Goal: Information Seeking & Learning: Learn about a topic

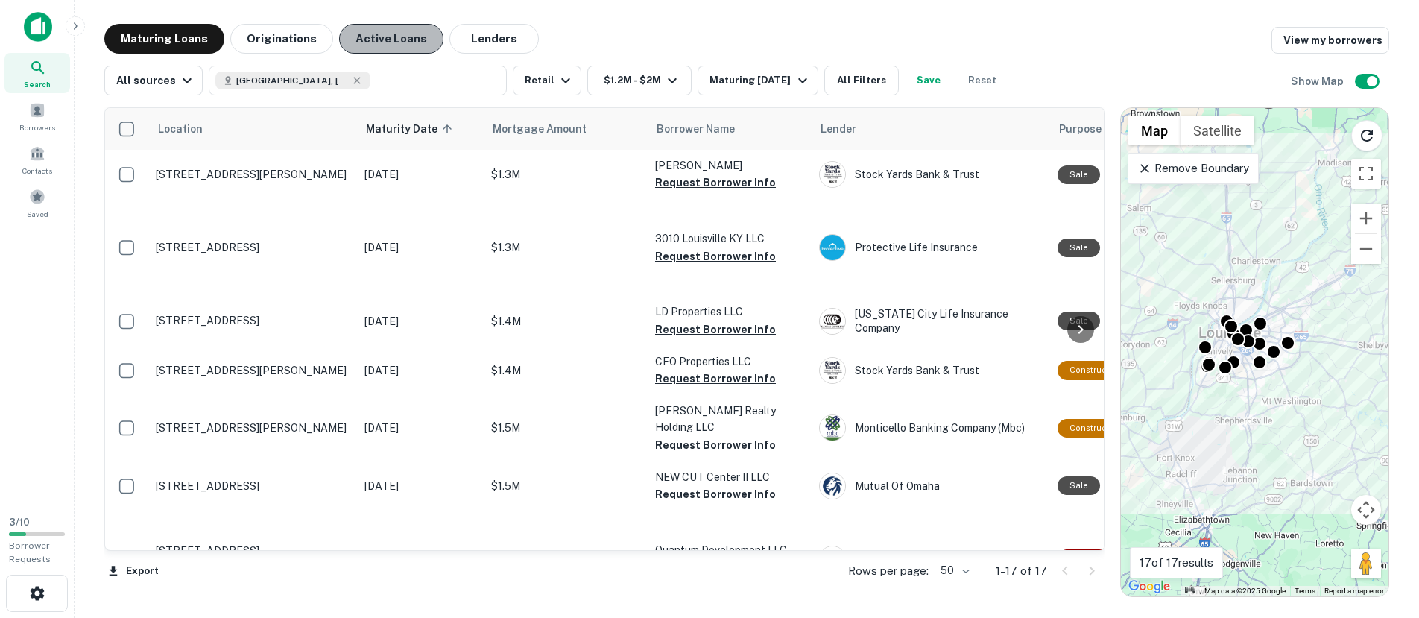
click at [388, 28] on button "Active Loans" at bounding box center [391, 39] width 104 height 30
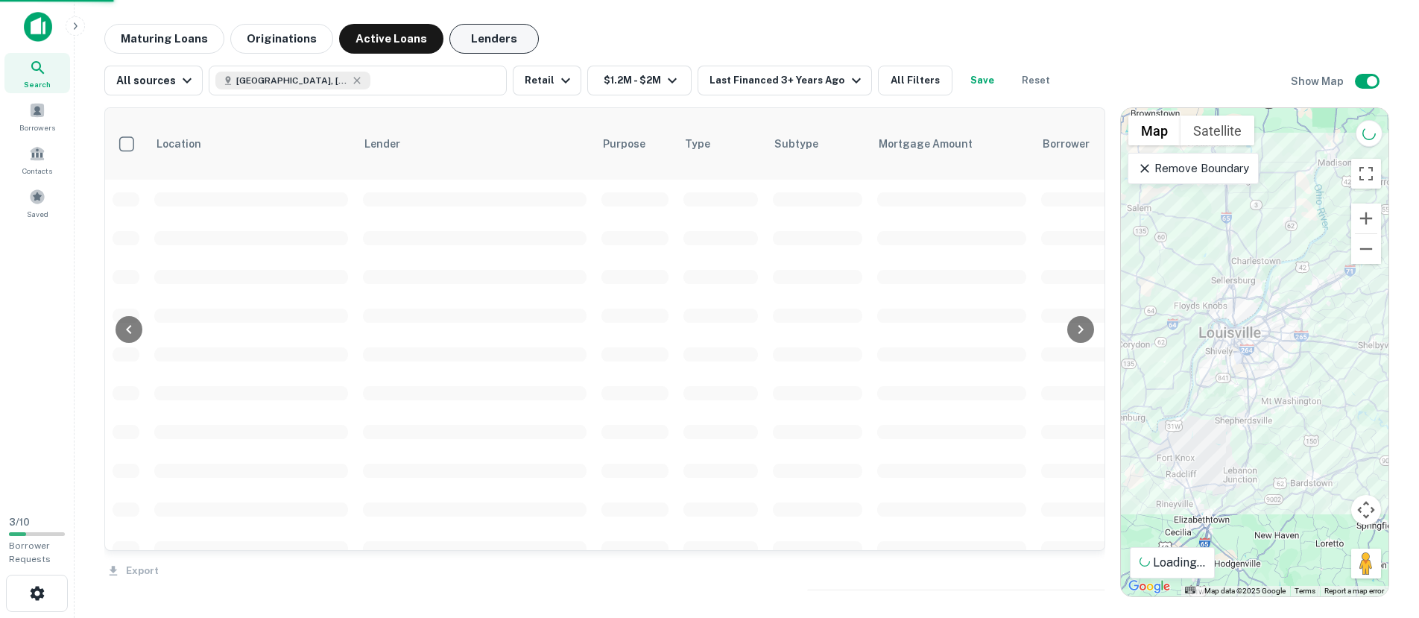
click at [504, 35] on button "Lenders" at bounding box center [493, 39] width 89 height 30
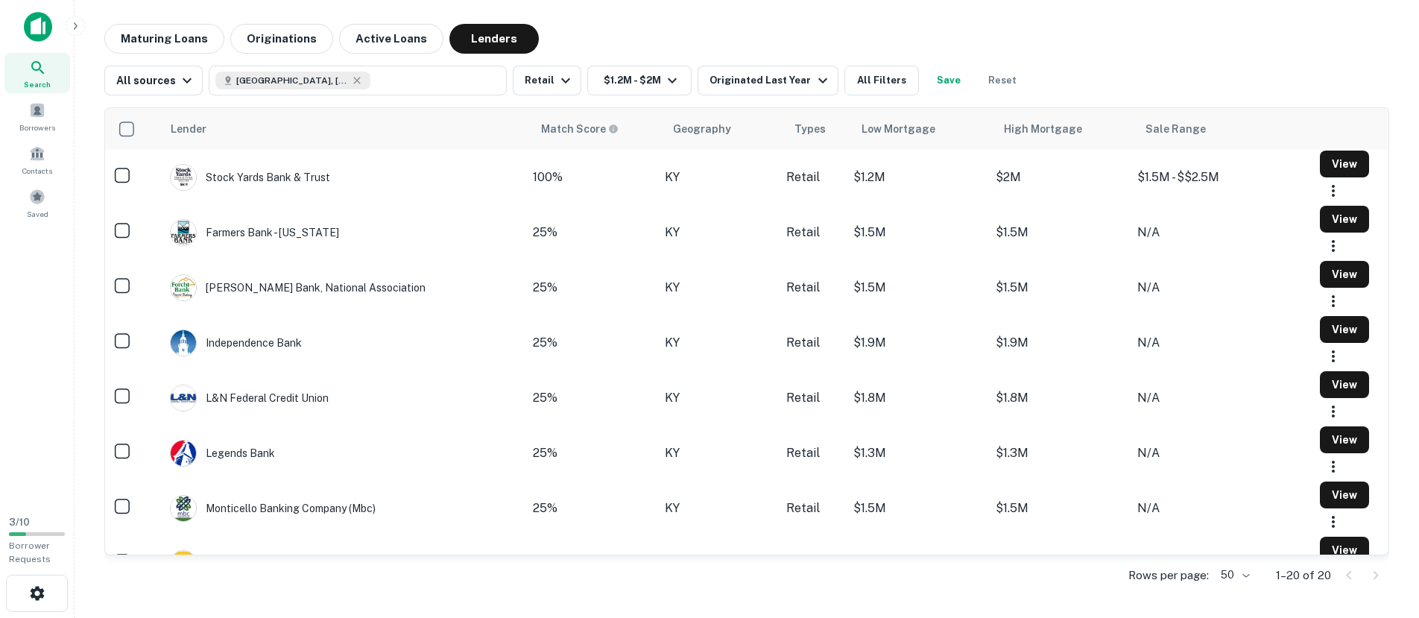
click at [375, 183] on td "Stock Yards Bank & Trust" at bounding box center [347, 177] width 370 height 55
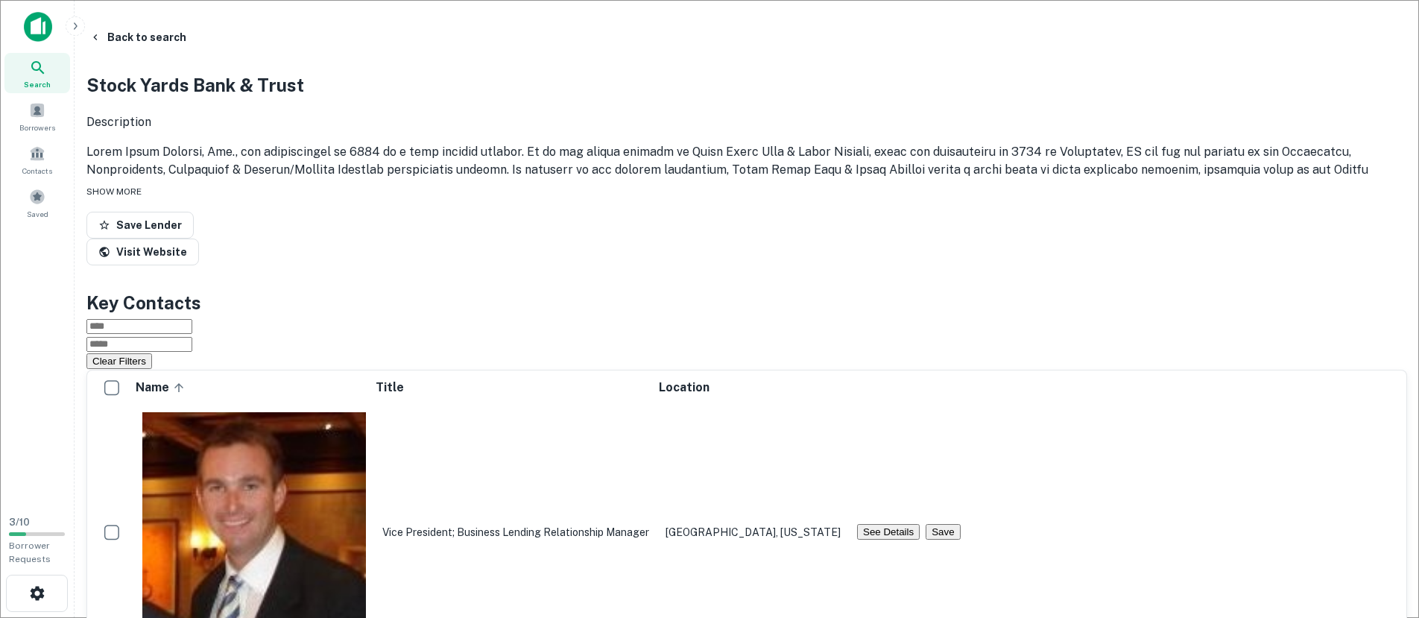
click at [584, 265] on div "Stock Yards Bank & Trust Description SHOW MORE Save Lender Visit Website" at bounding box center [746, 161] width 1320 height 209
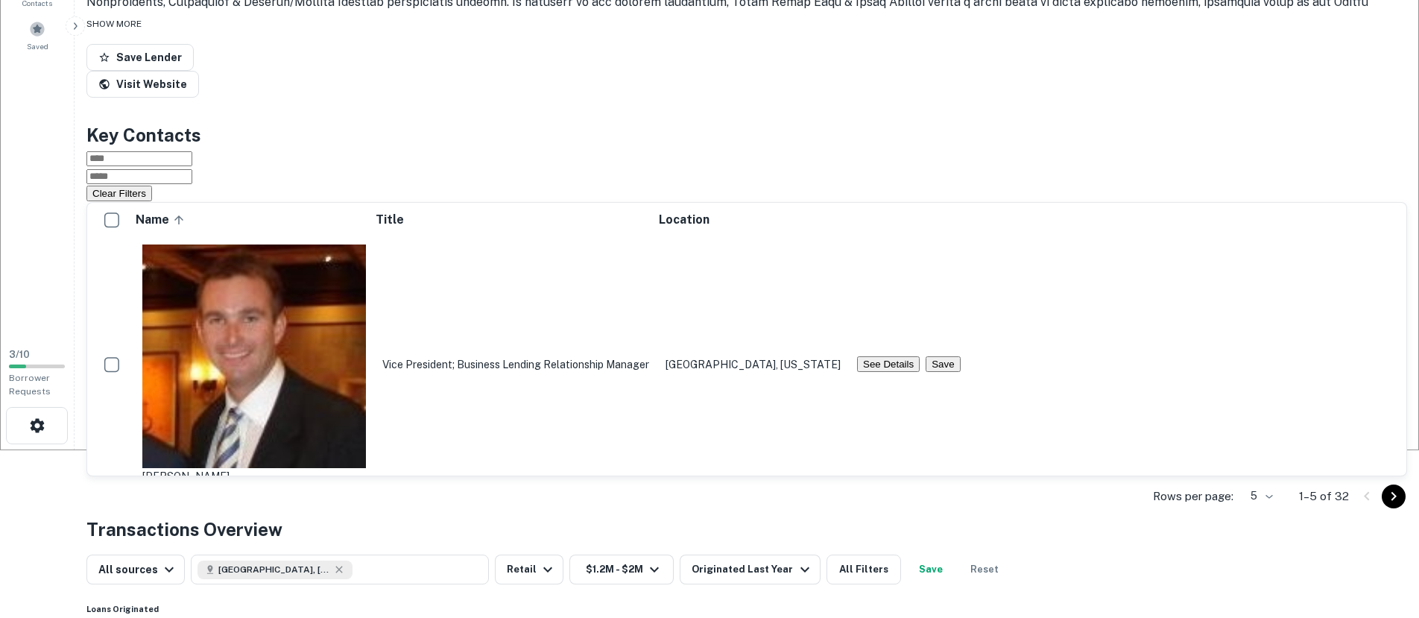
scroll to position [166, 0]
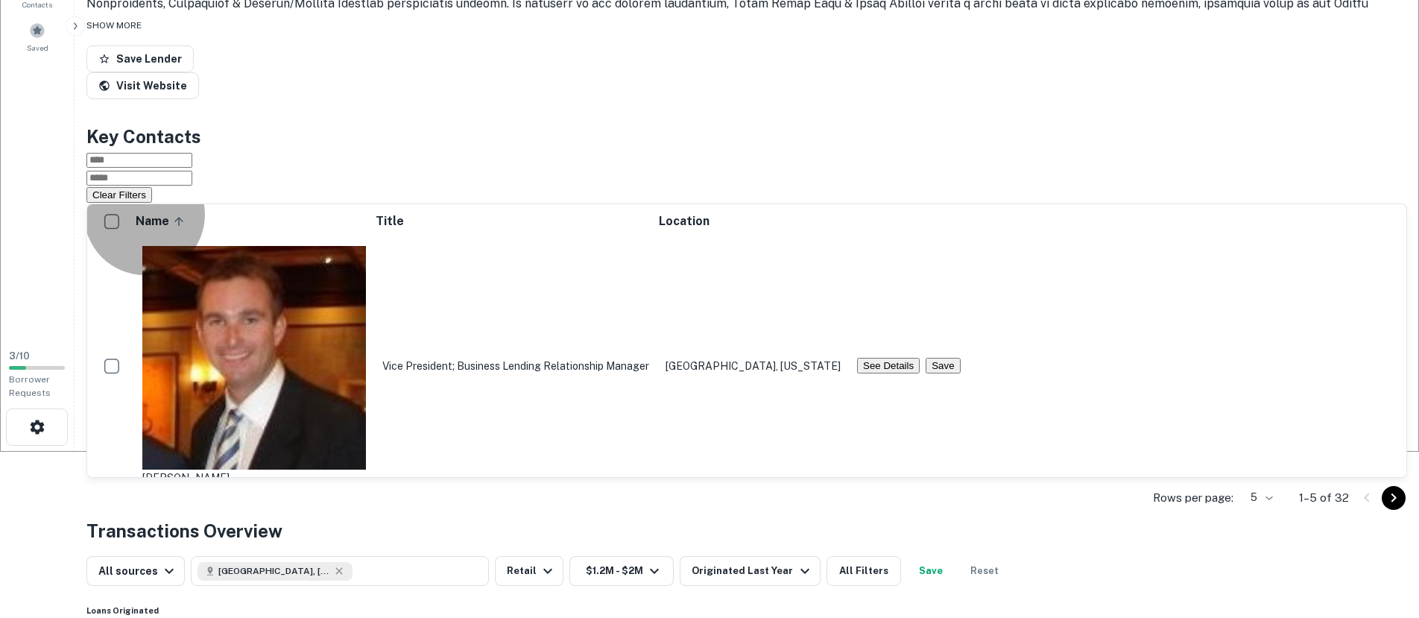
click at [919, 358] on button "See Details" at bounding box center [888, 366] width 63 height 16
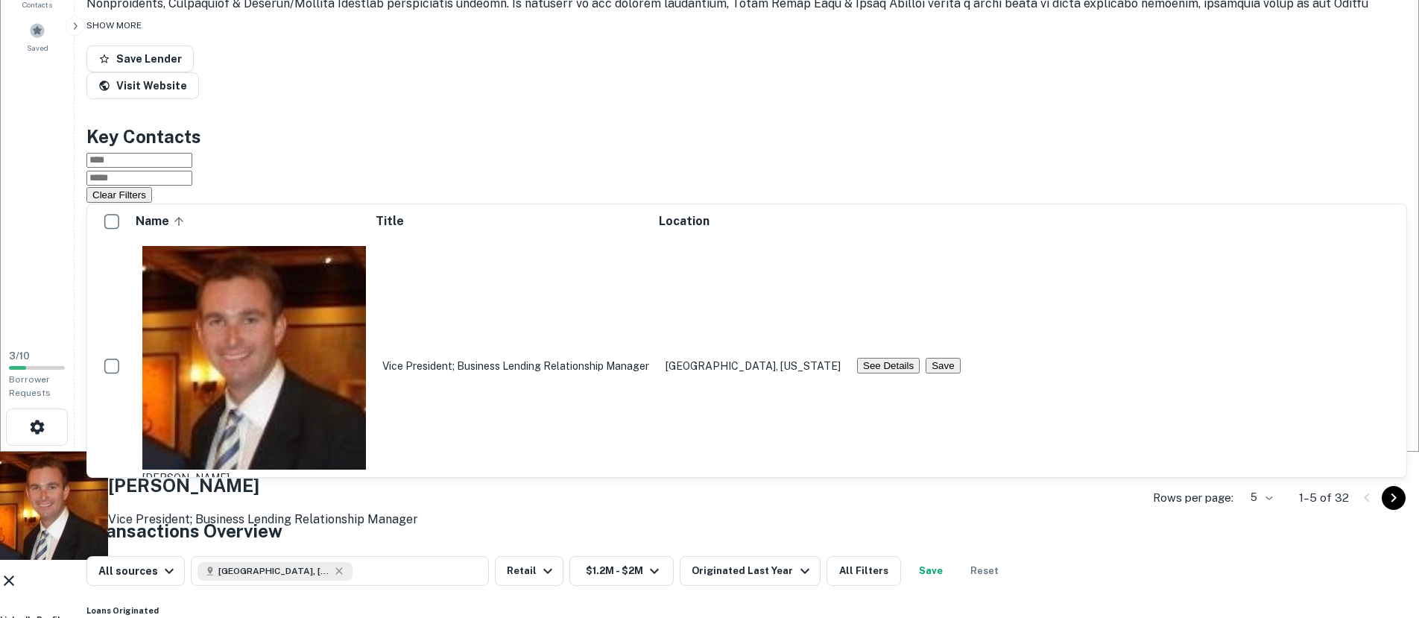
click at [14, 575] on icon at bounding box center [9, 580] width 10 height 10
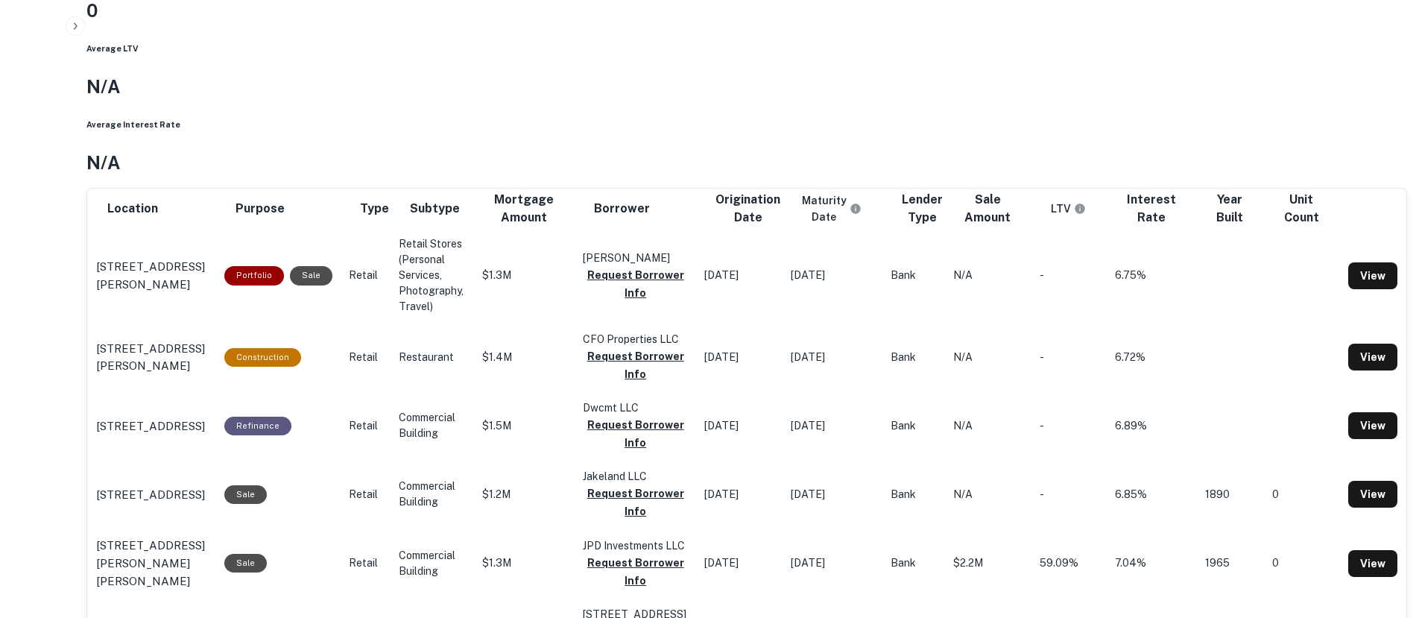
scroll to position [803, 0]
